Goal: Task Accomplishment & Management: Use online tool/utility

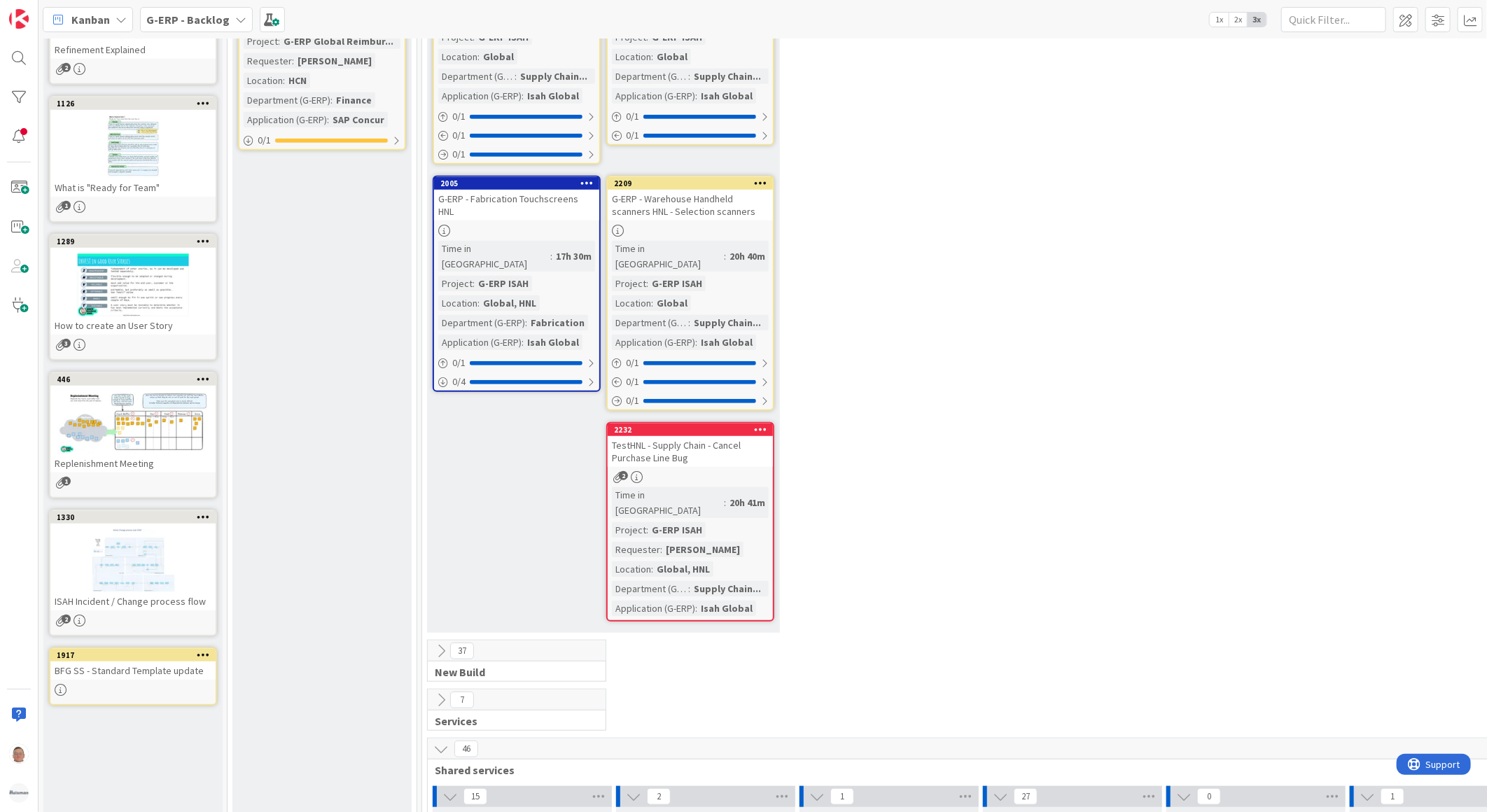
scroll to position [466, 0]
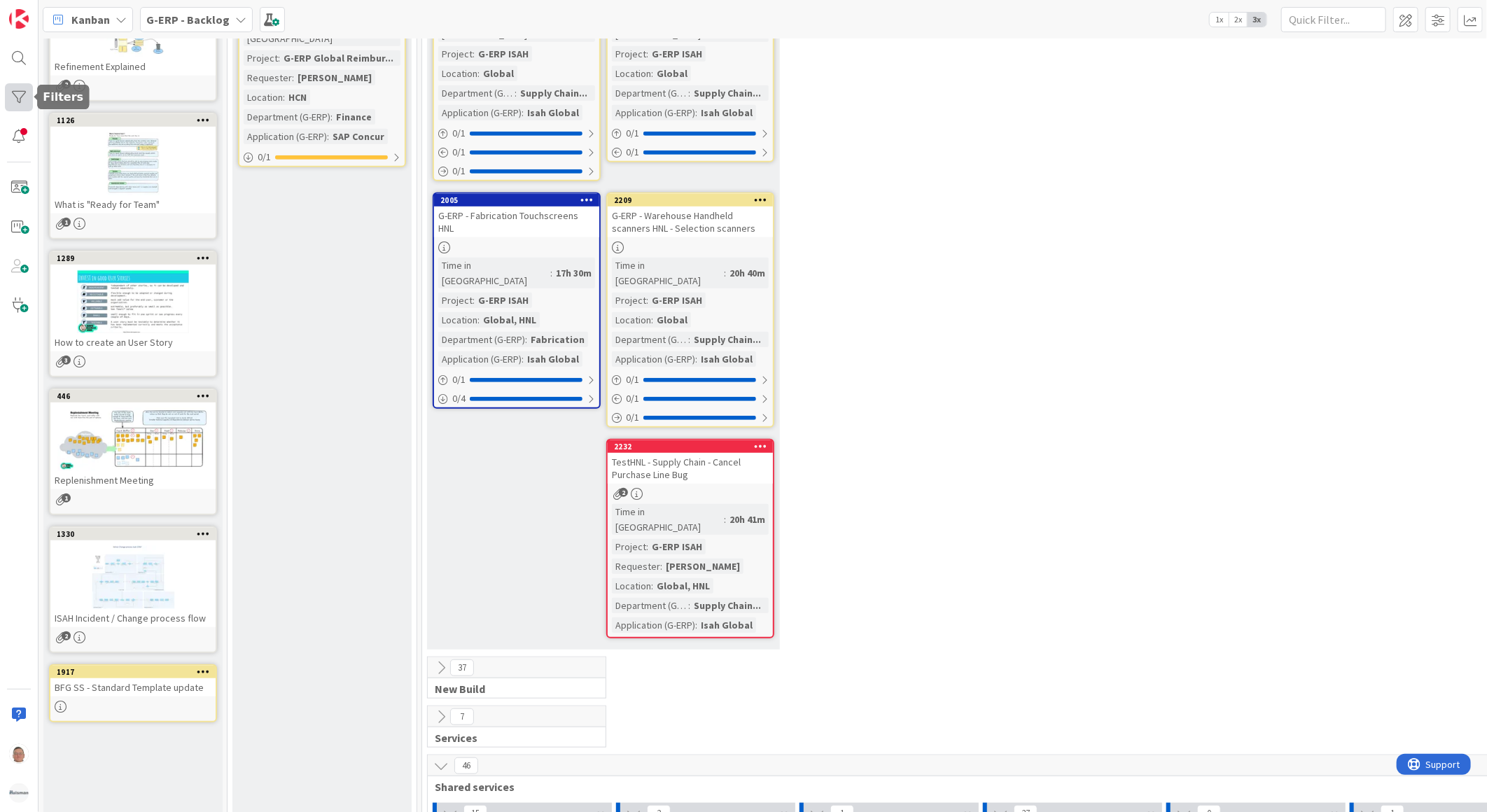
click at [25, 94] on div at bounding box center [19, 97] width 28 height 28
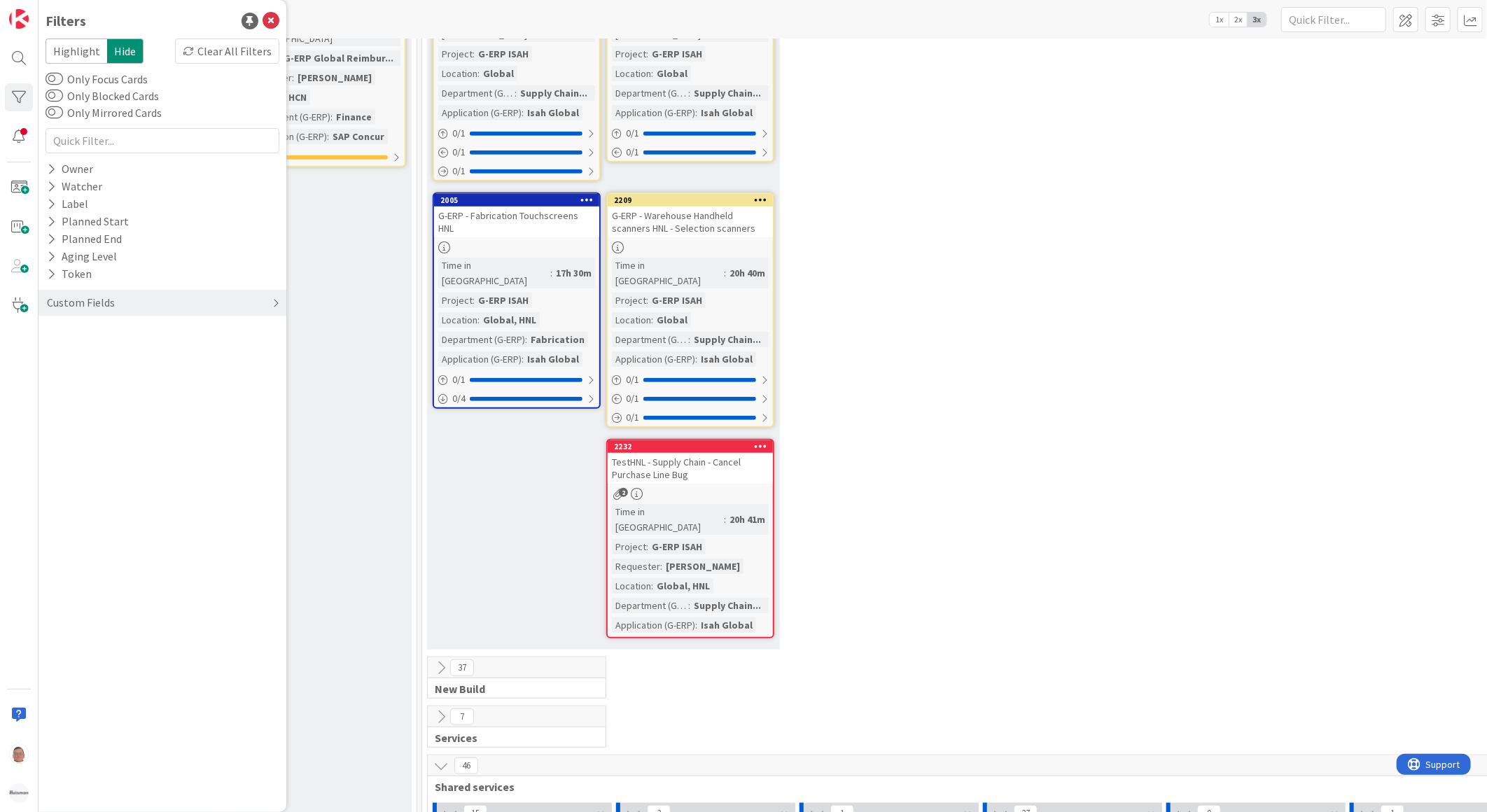
click at [133, 301] on div "Custom Fields" at bounding box center [162, 303] width 248 height 26
click at [112, 410] on button "Application (G-ERP)" at bounding box center [103, 401] width 115 height 18
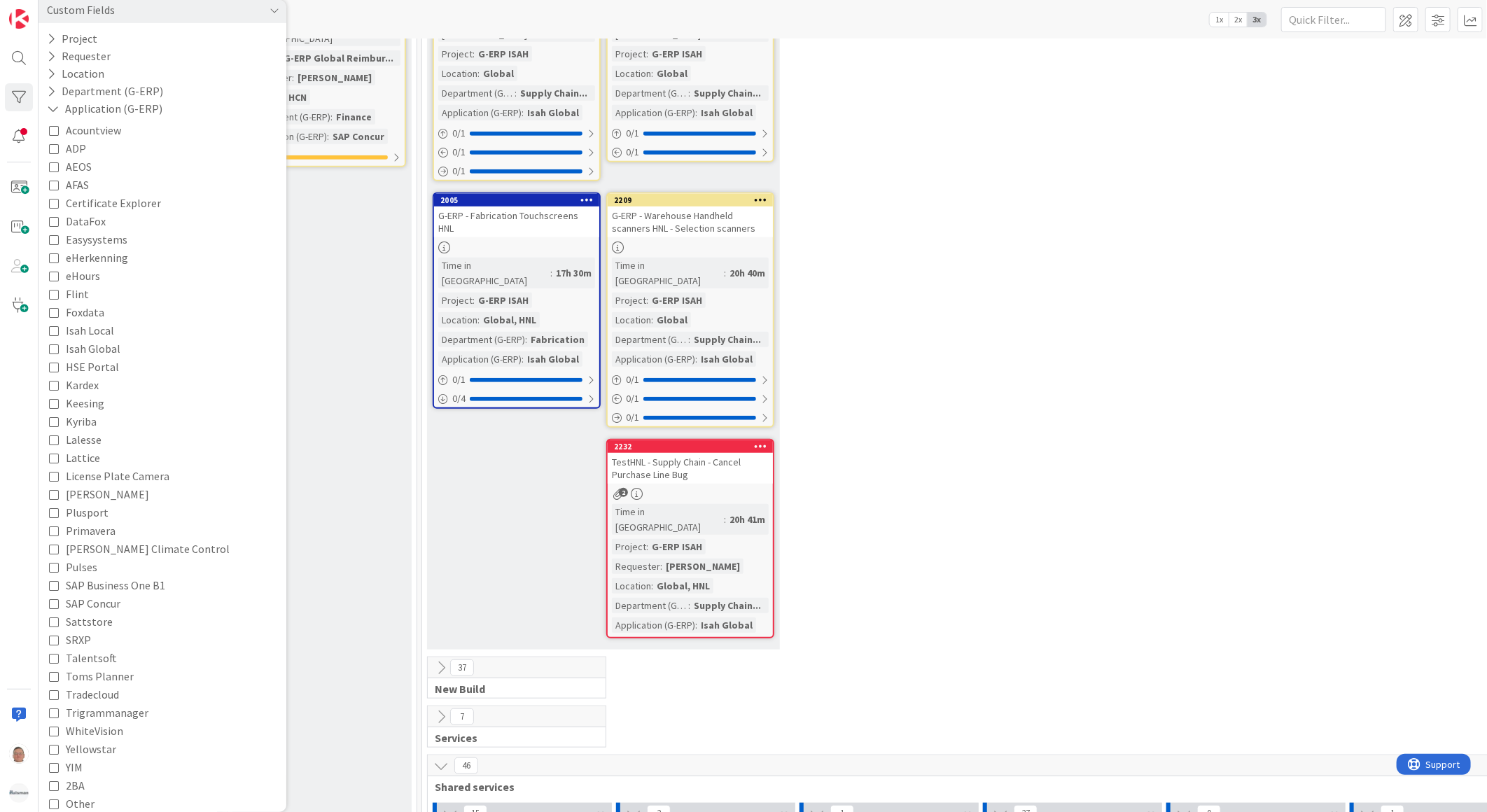
scroll to position [311, 0]
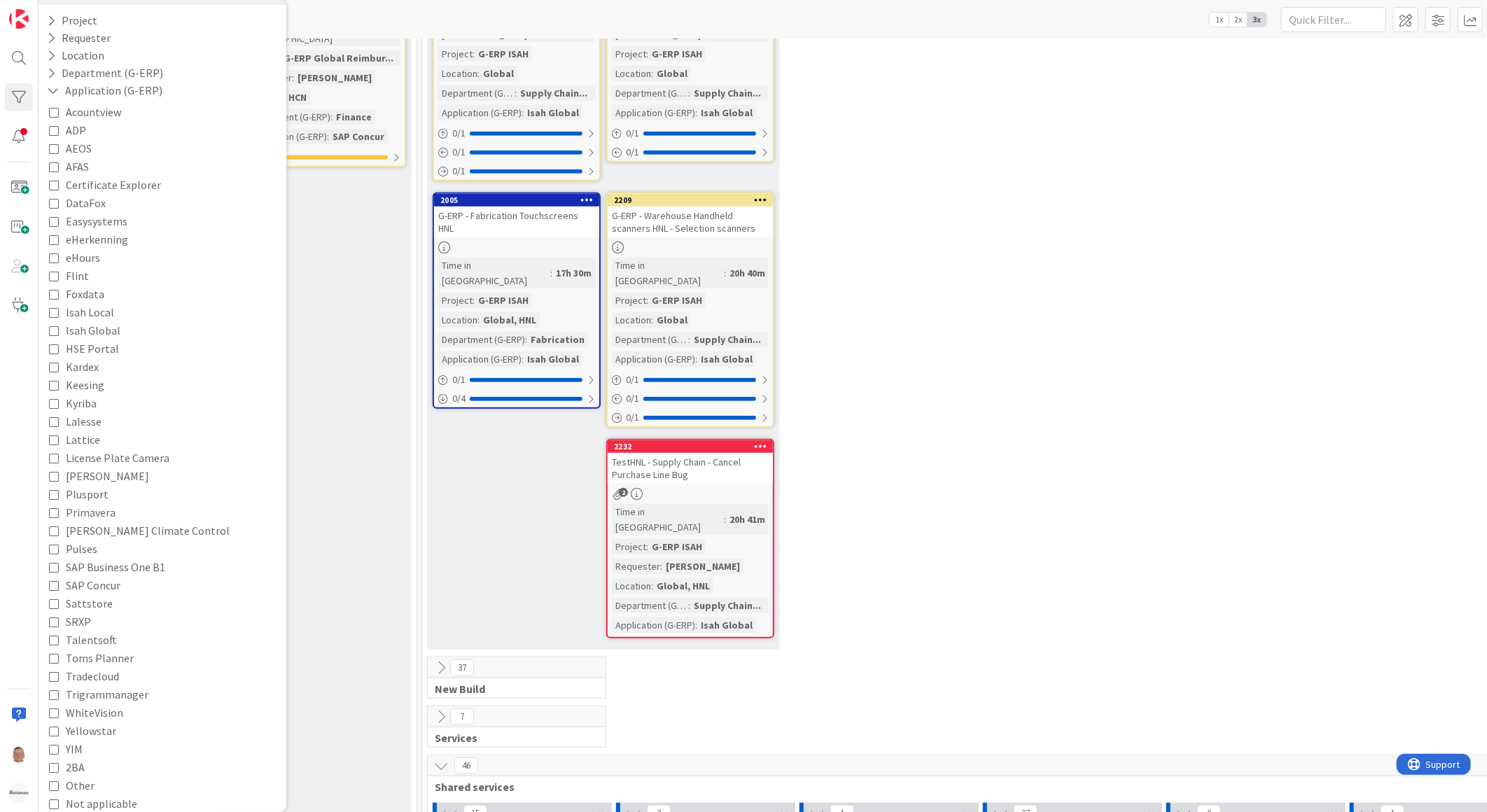
click at [53, 582] on icon at bounding box center [54, 585] width 10 height 10
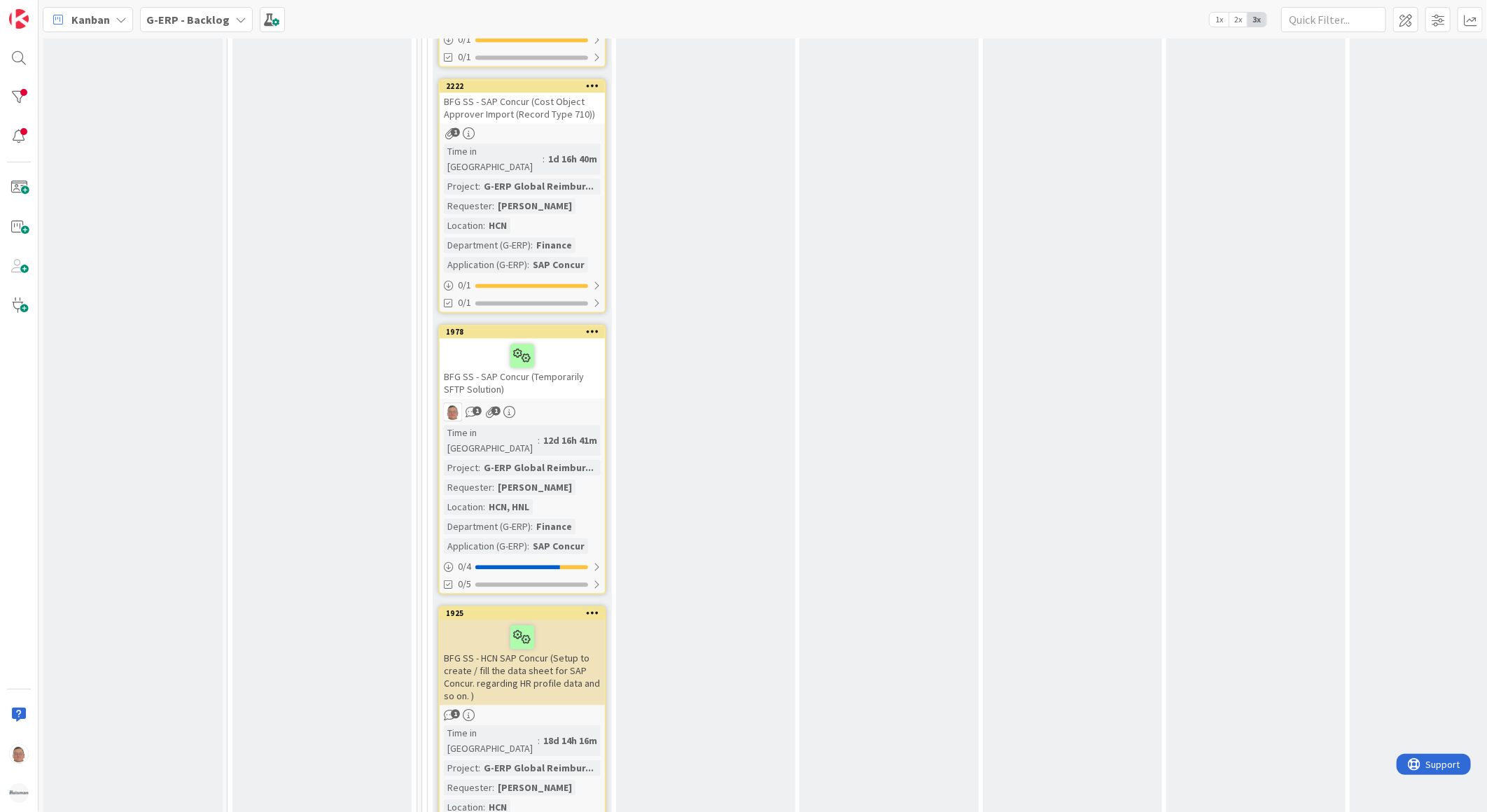
scroll to position [1071, 0]
